Goal: Information Seeking & Learning: Learn about a topic

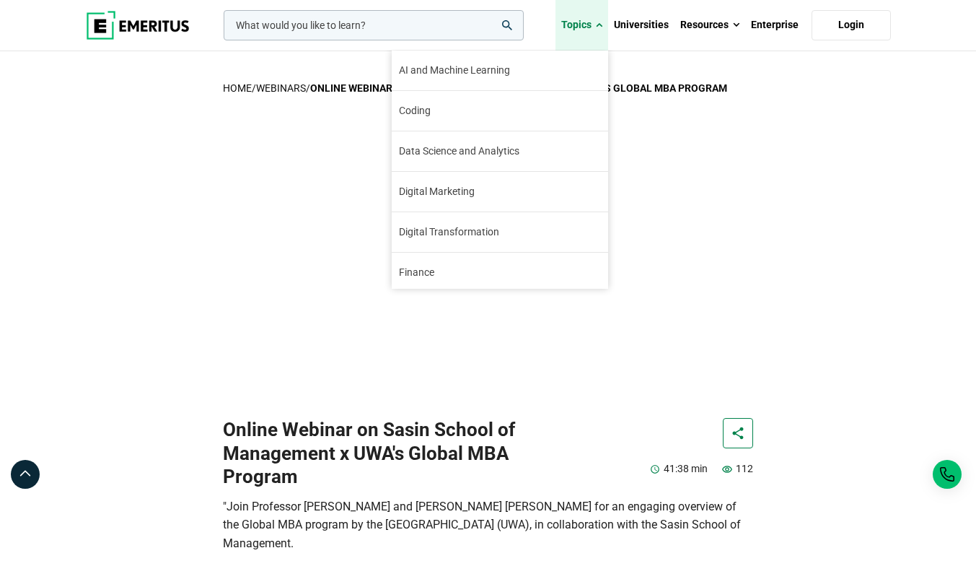
click at [584, 25] on link "Topics" at bounding box center [582, 25] width 53 height 51
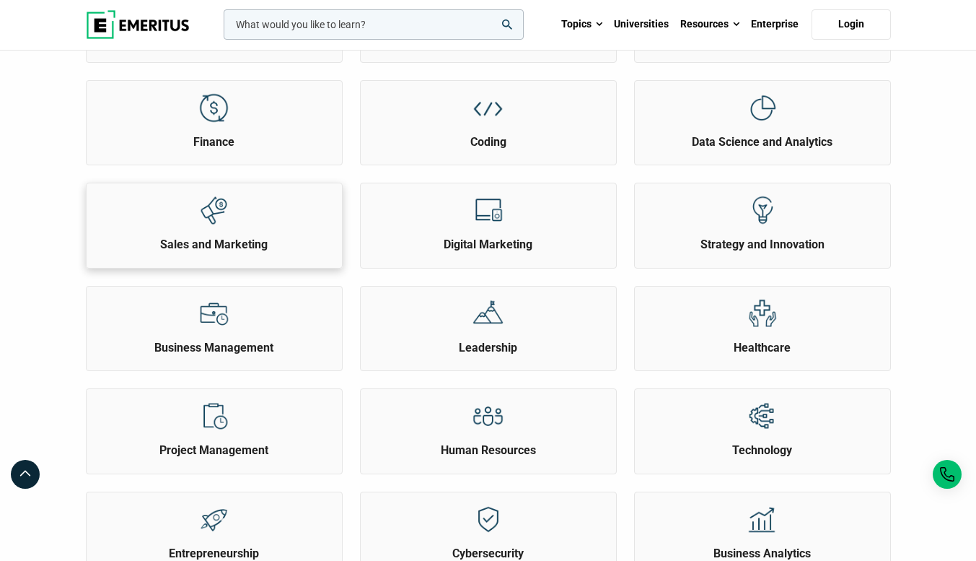
scroll to position [325, 0]
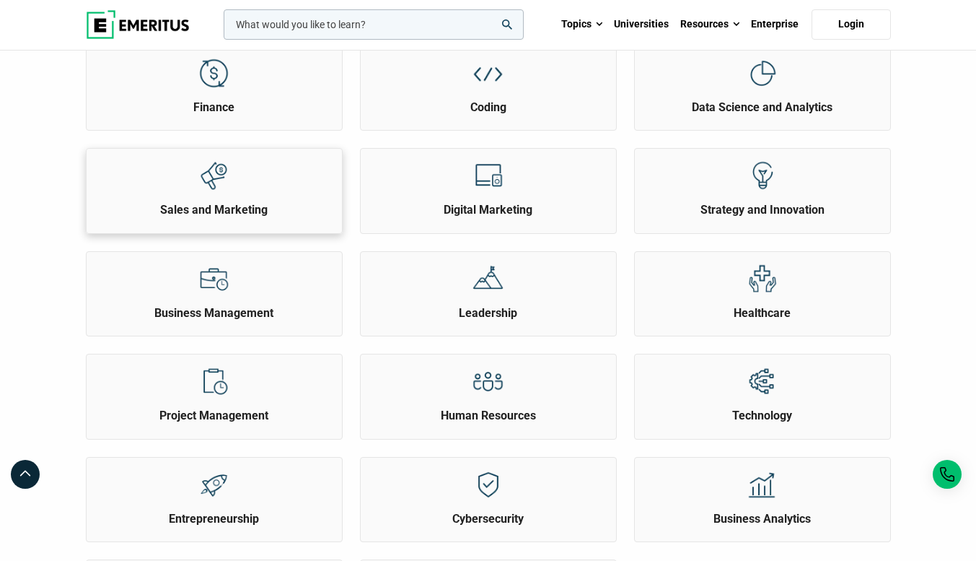
click at [265, 291] on div "Business Management" at bounding box center [214, 286] width 255 height 69
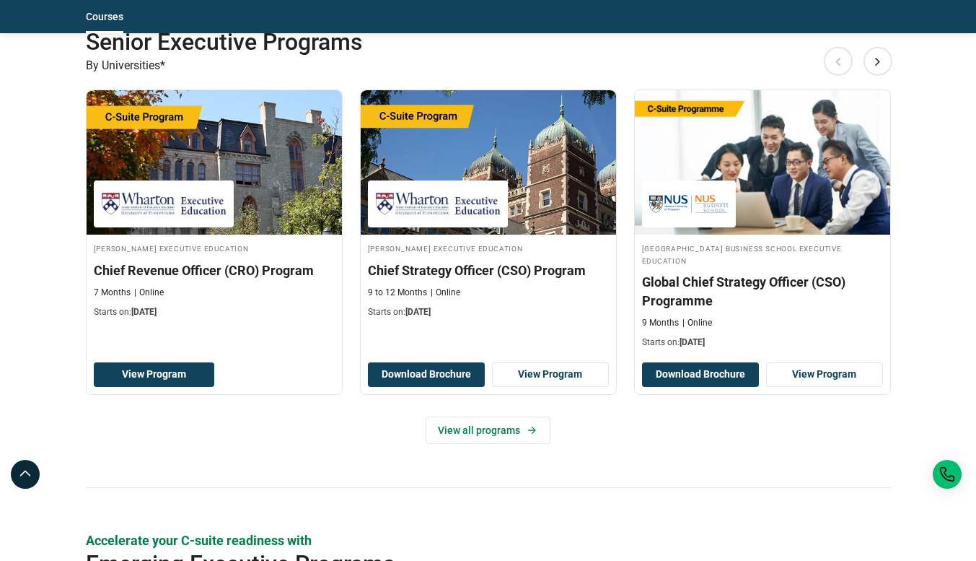
scroll to position [750, 0]
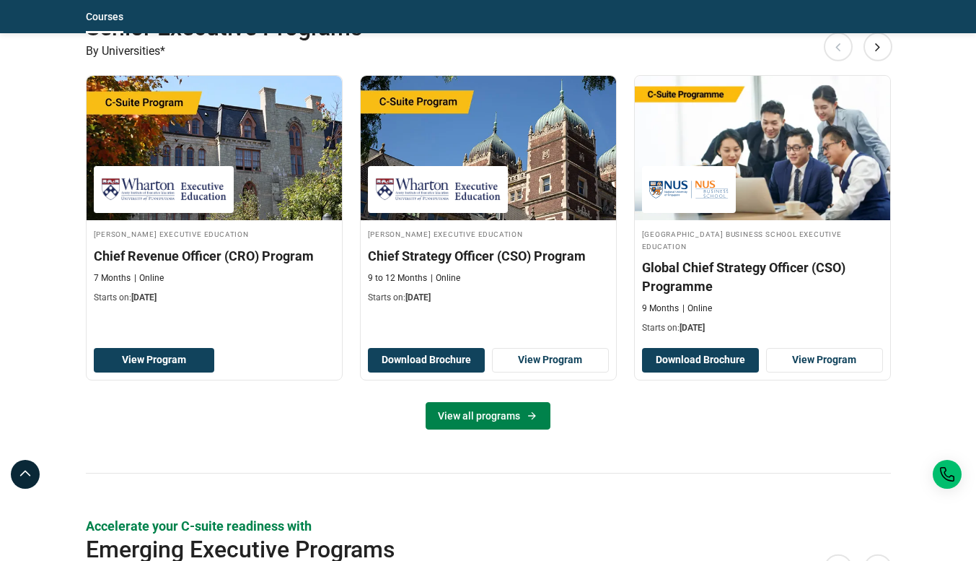
click at [511, 425] on link "View all programs" at bounding box center [488, 415] width 125 height 27
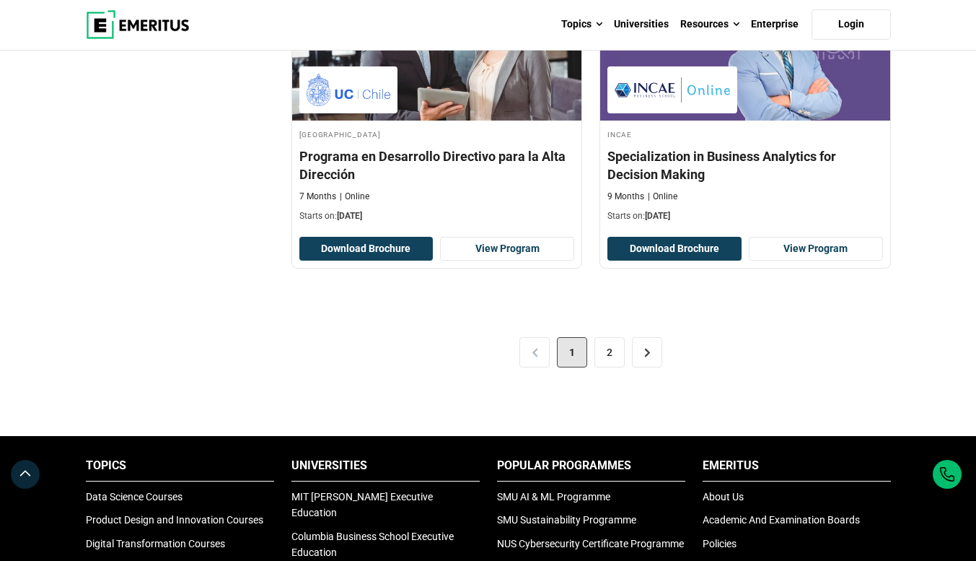
scroll to position [2936, 0]
